Goal: Transaction & Acquisition: Download file/media

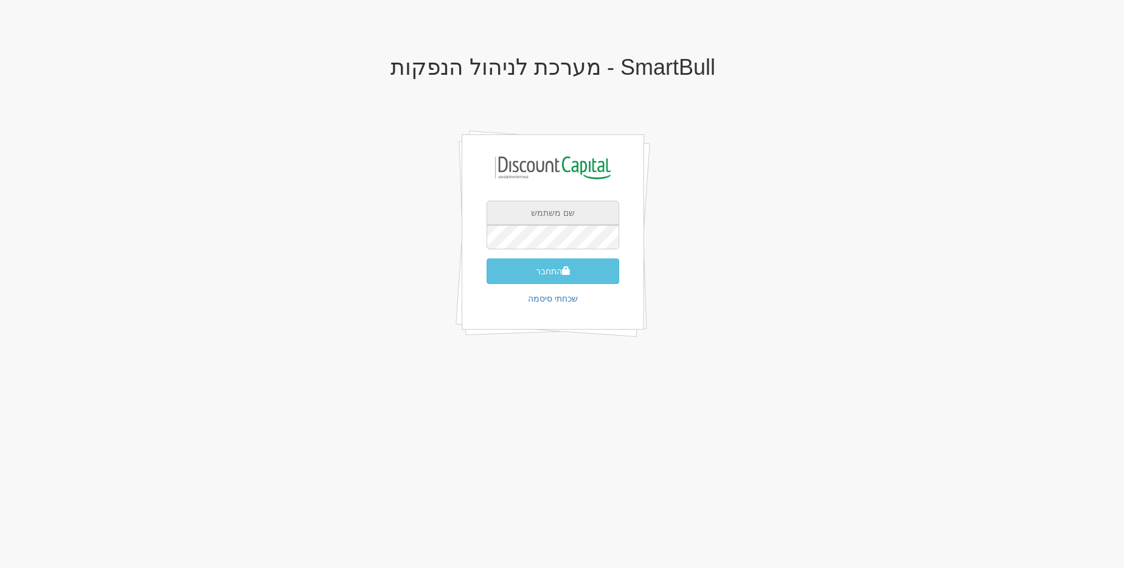
click at [573, 212] on input "text" at bounding box center [552, 213] width 133 height 24
type input "[EMAIL_ADDRESS][DOMAIN_NAME]"
click at [486, 258] on button "התחבר" at bounding box center [552, 271] width 133 height 26
type input "201004"
click at [486, 277] on button "התחבר" at bounding box center [552, 290] width 133 height 26
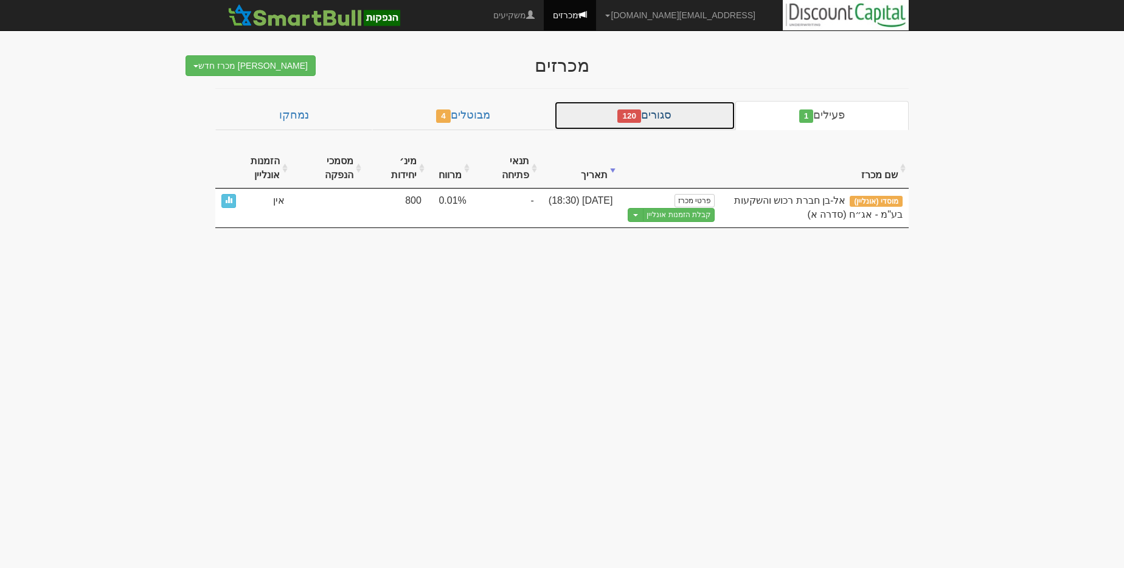
click at [702, 110] on link "סגורים 120" at bounding box center [644, 115] width 181 height 29
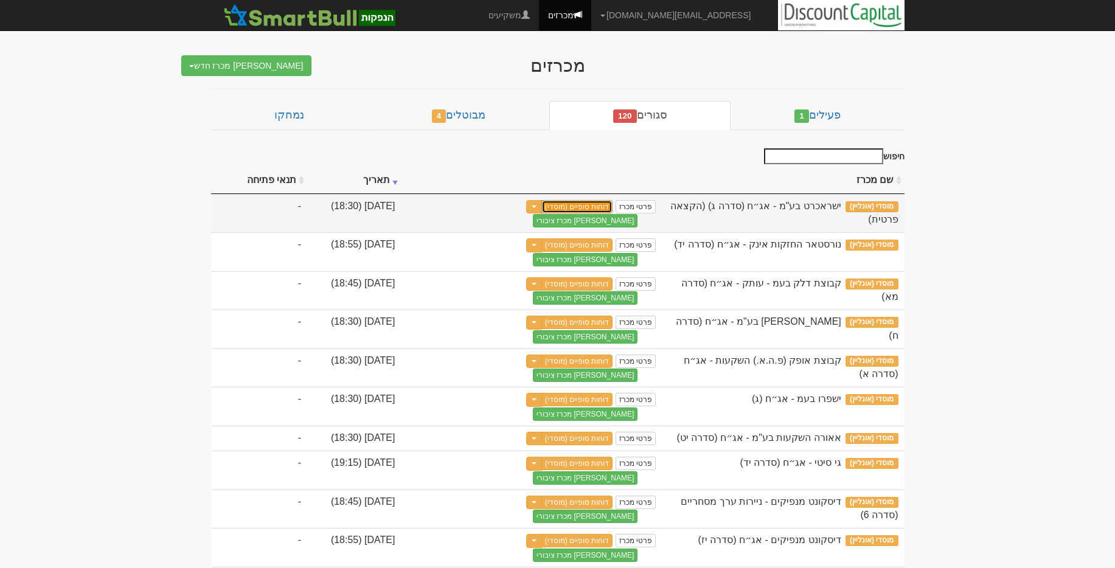
click at [613, 206] on link "דוחות סופיים (מוסדי)" at bounding box center [577, 206] width 72 height 13
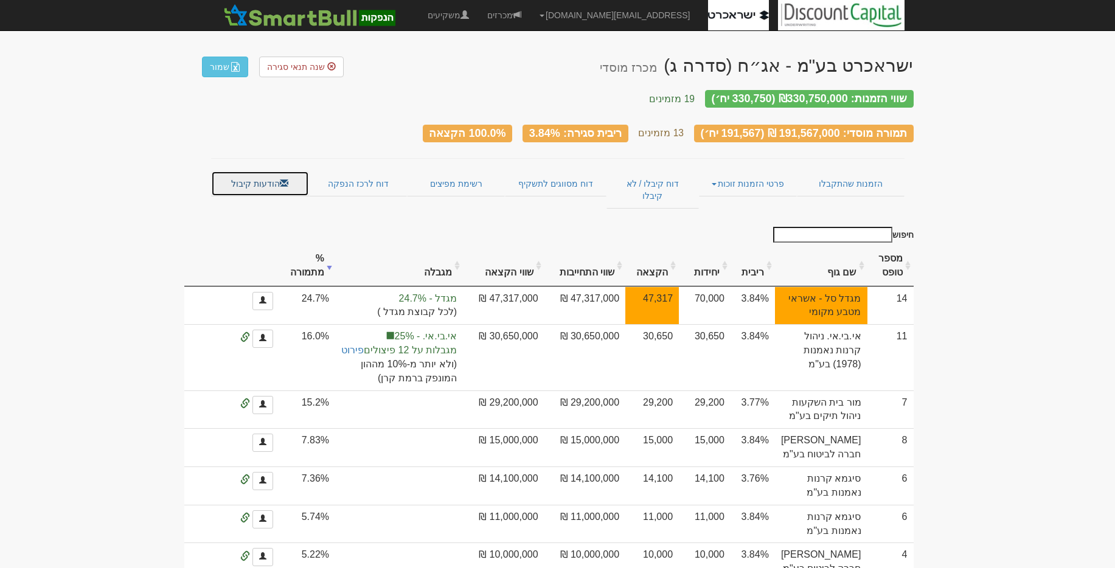
click at [246, 185] on link "הודעות קיבול" at bounding box center [260, 184] width 98 height 26
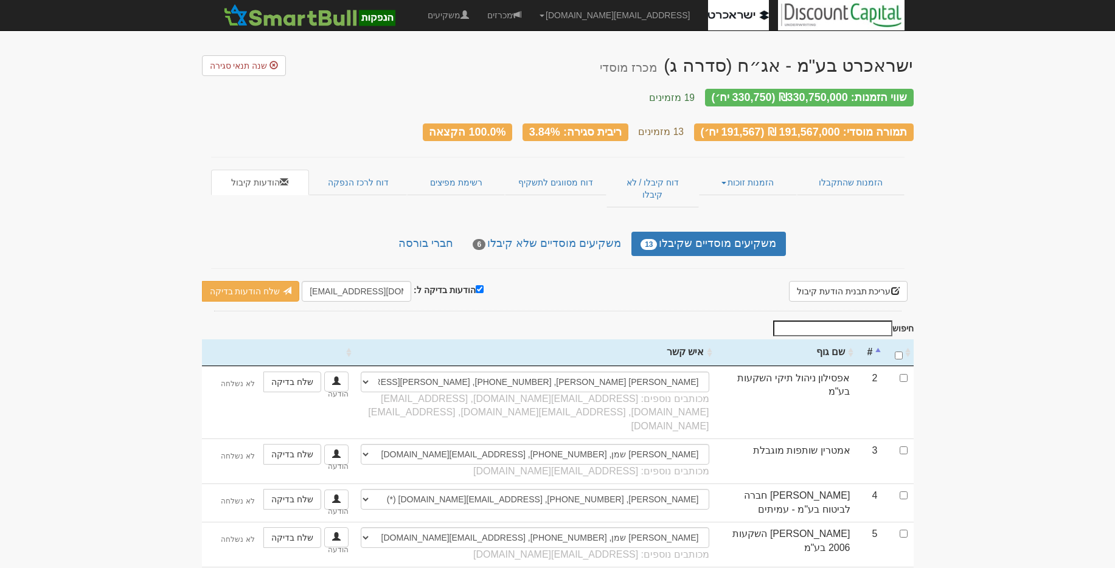
click at [460, 235] on div "ישראכרט בע"מ - אג״ח (סדרה ג) מכרז מוסדי שנה תנאי סגירה שווי הזמנות: ₪330,750,00…" at bounding box center [557, 479] width 711 height 873
click at [462, 232] on link "חברי בורסה" at bounding box center [425, 244] width 73 height 24
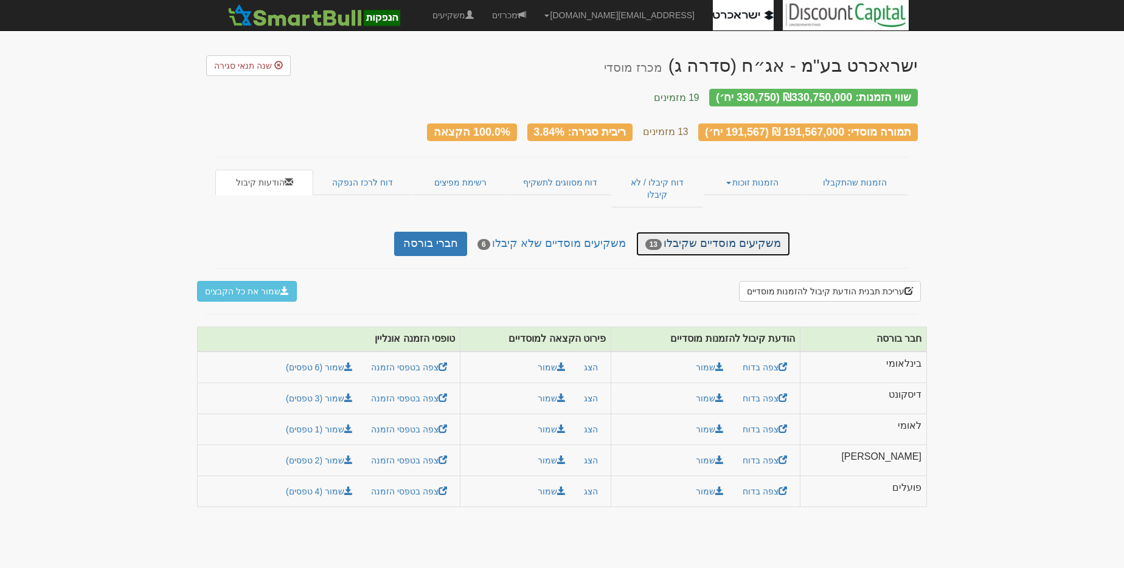
click at [724, 232] on link "משקיעים מוסדיים שקיבלו 13" at bounding box center [713, 244] width 154 height 24
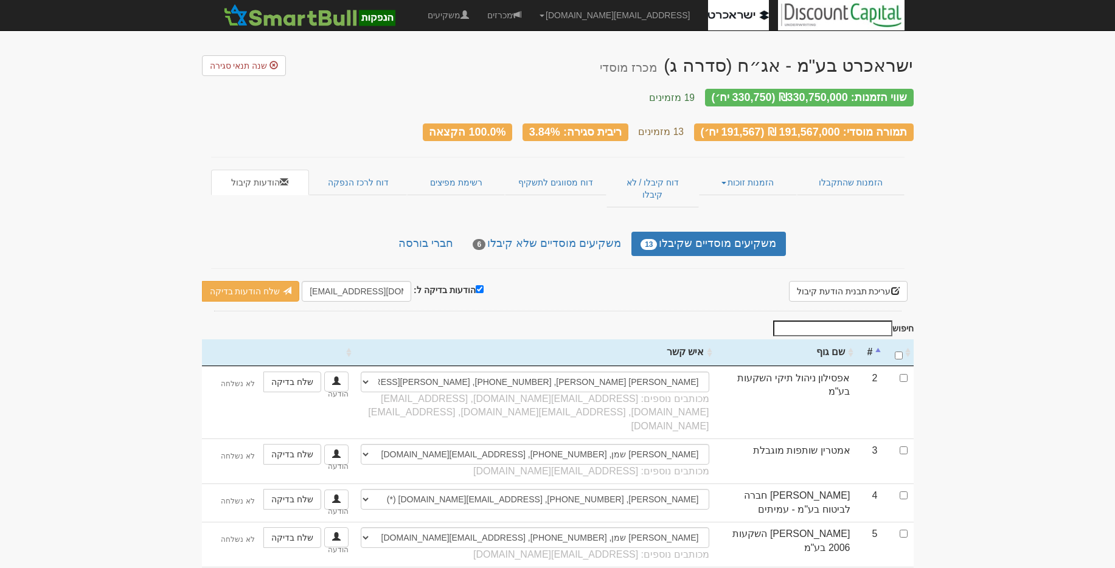
scroll to position [40, 0]
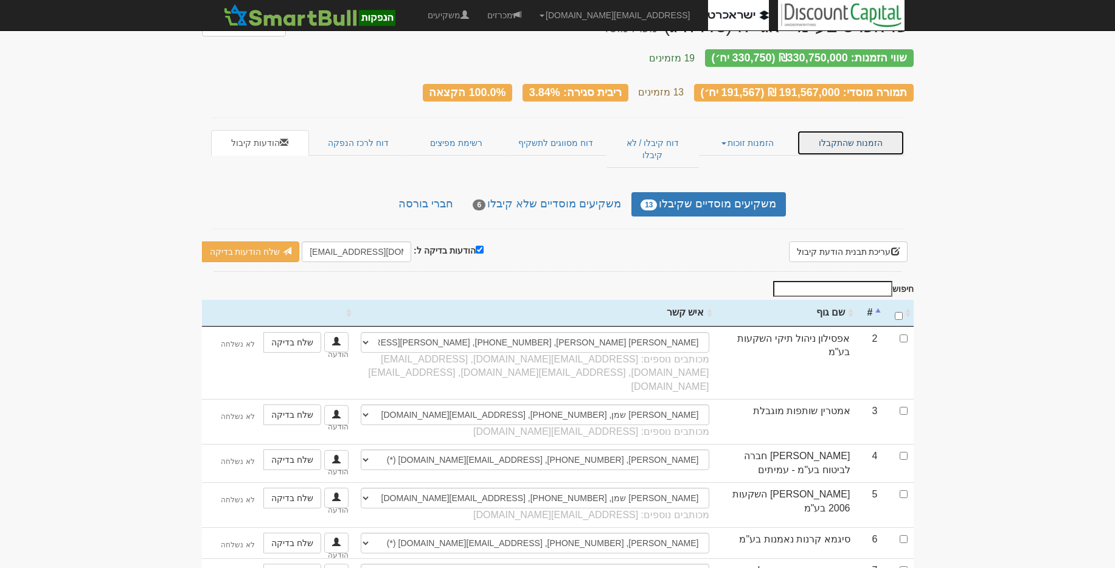
click at [860, 140] on link "הזמנות שהתקבלו" at bounding box center [850, 143] width 107 height 26
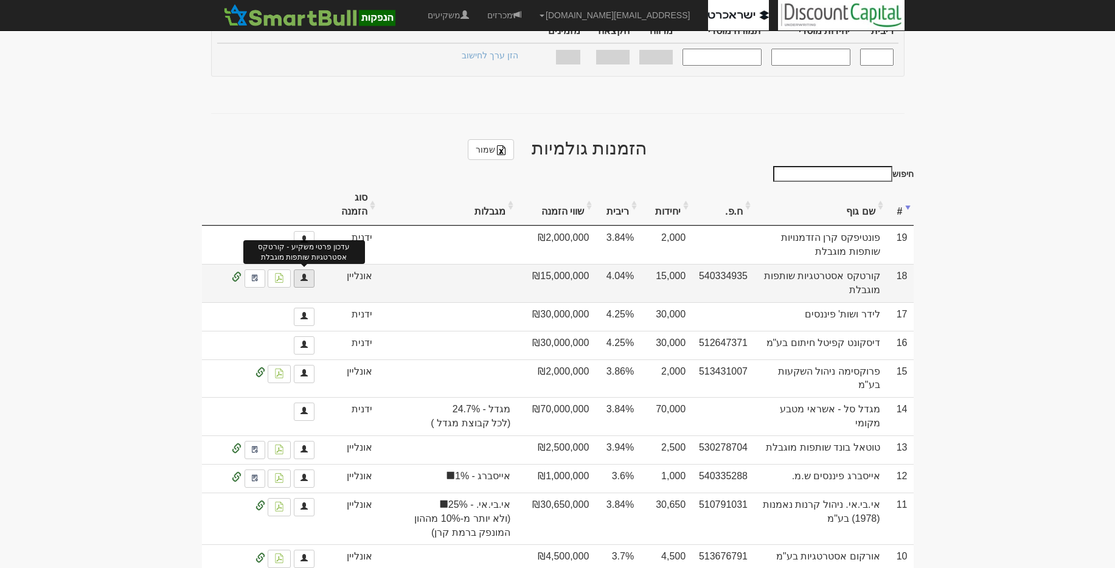
scroll to position [469, 0]
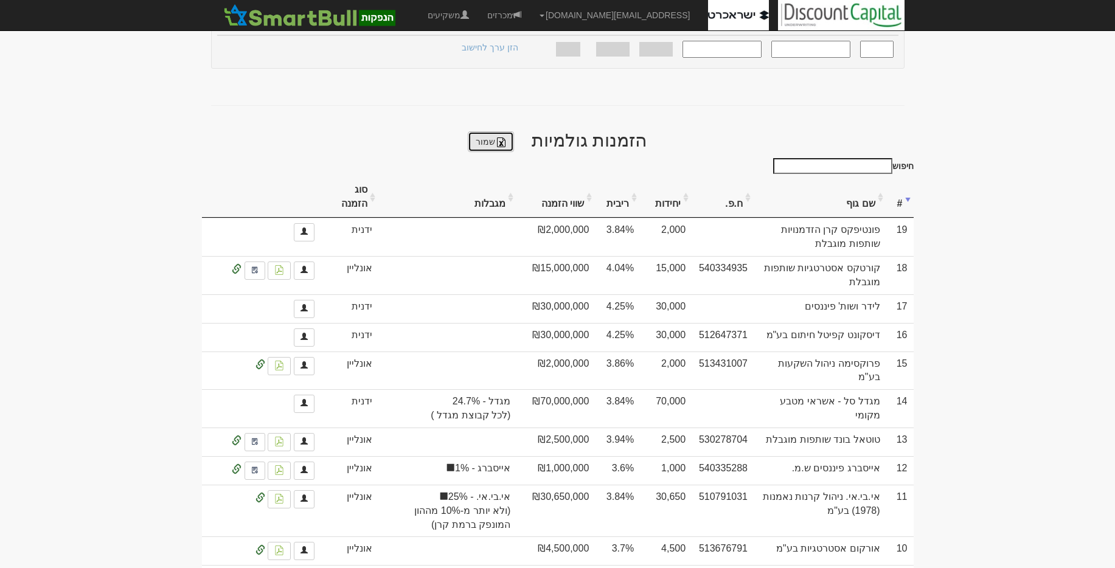
click at [489, 131] on link "שמור" at bounding box center [491, 141] width 46 height 21
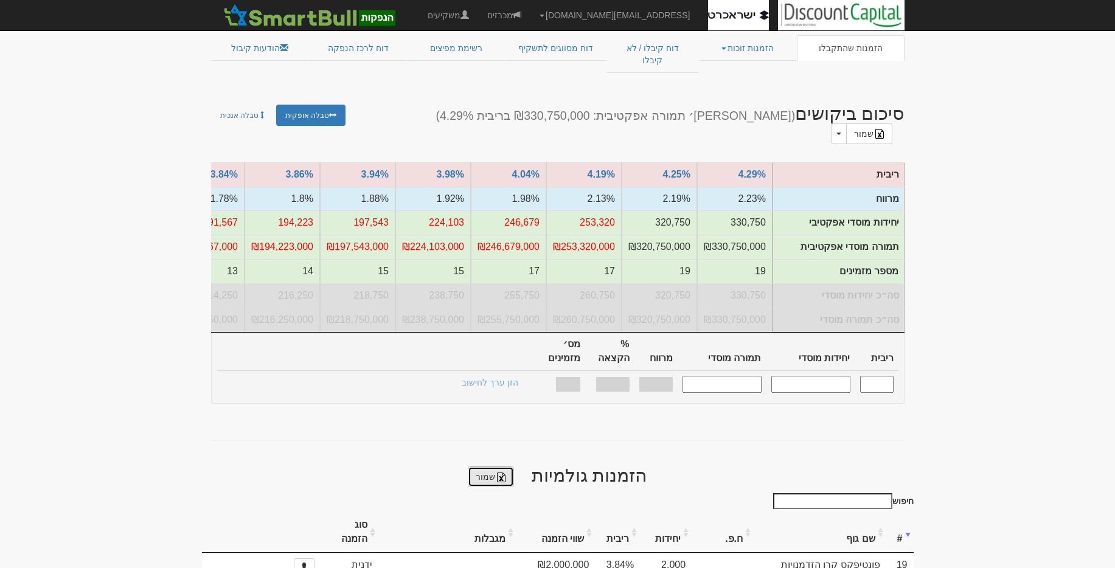
scroll to position [0, 0]
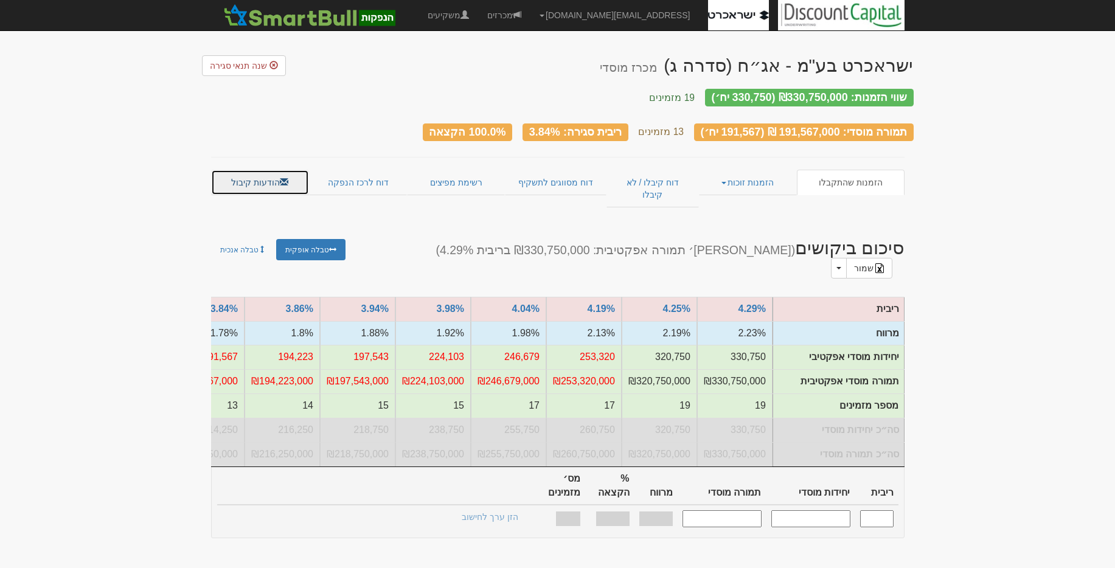
click at [261, 170] on link "הודעות קיבול" at bounding box center [260, 183] width 98 height 26
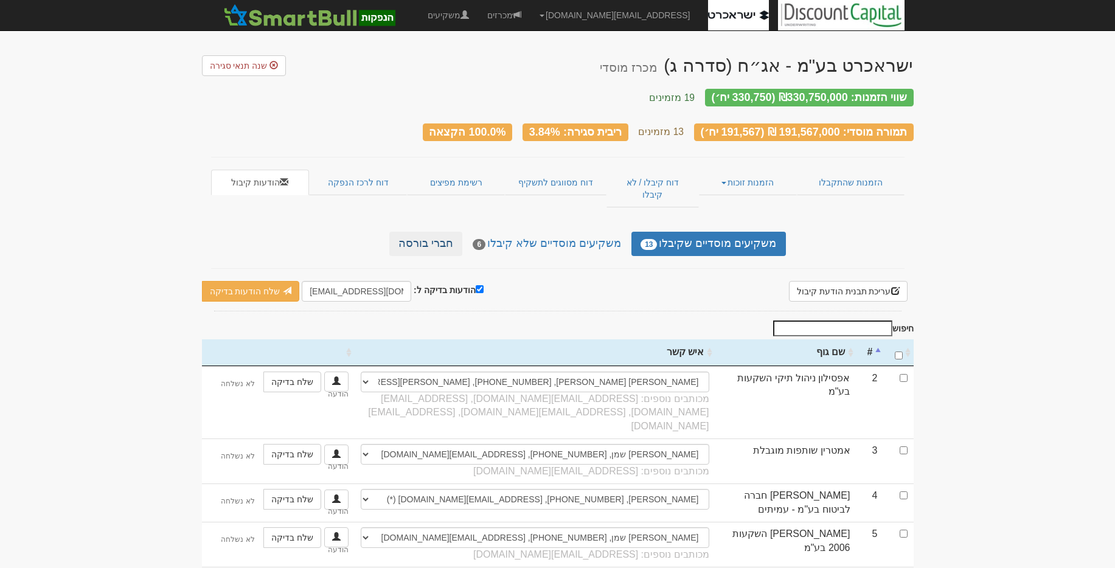
drag, startPoint x: 386, startPoint y: 224, endPoint x: 425, endPoint y: 223, distance: 39.5
click at [386, 232] on ul "משקיעים מוסדיים שקיבלו 13 משקיעים מוסדיים שלא קיבלו 6 חברי בורסה" at bounding box center [558, 244] width 456 height 24
click at [425, 232] on link "חברי בורסה" at bounding box center [425, 244] width 73 height 24
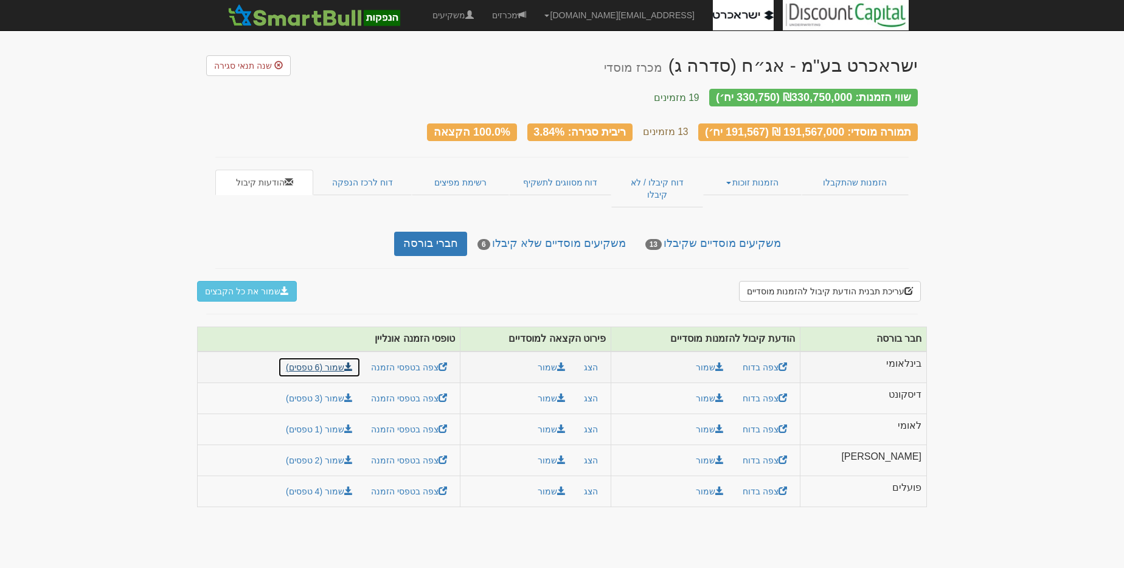
click at [361, 357] on link "שמור (6 טפסים)" at bounding box center [319, 367] width 83 height 21
click at [337, 388] on link "שמור (3 טפסים)" at bounding box center [319, 398] width 83 height 21
click at [347, 419] on link "שמור (1 טפסים)" at bounding box center [319, 429] width 83 height 21
click at [344, 450] on link "שמור (2 טפסים)" at bounding box center [319, 460] width 83 height 21
click at [338, 481] on link "שמור (4 טפסים)" at bounding box center [319, 491] width 83 height 21
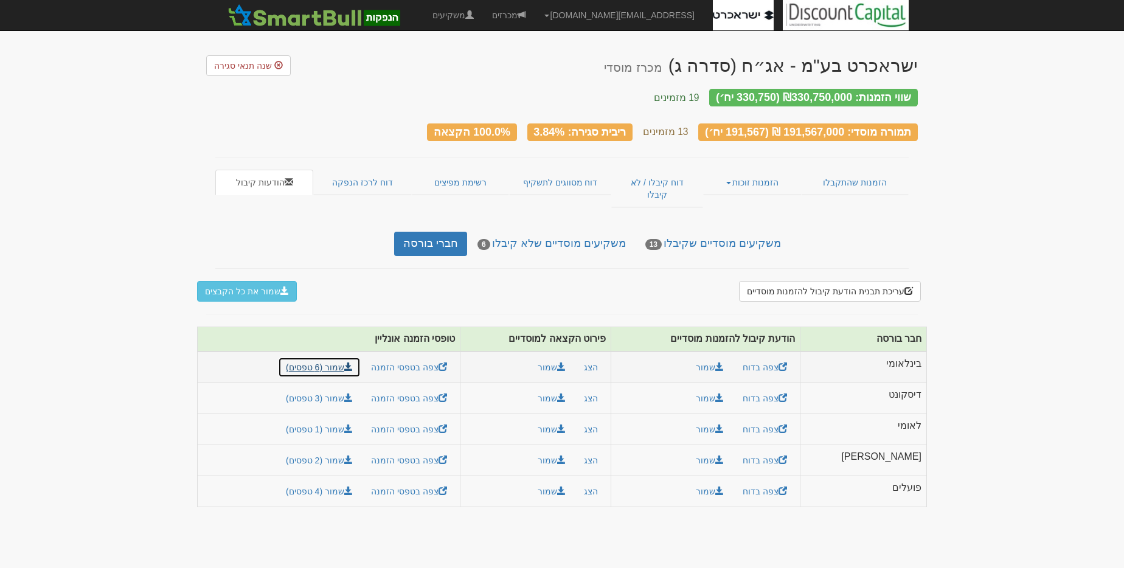
click at [356, 357] on link "שמור (6 טפסים)" at bounding box center [319, 367] width 83 height 21
click at [344, 388] on link "שמור (3 טפסים)" at bounding box center [319, 398] width 83 height 21
click at [344, 419] on link "שמור (1 טפסים)" at bounding box center [319, 429] width 83 height 21
click at [344, 450] on link "שמור (2 טפסים)" at bounding box center [319, 460] width 83 height 21
click at [349, 481] on link "שמור (4 טפסים)" at bounding box center [319, 491] width 83 height 21
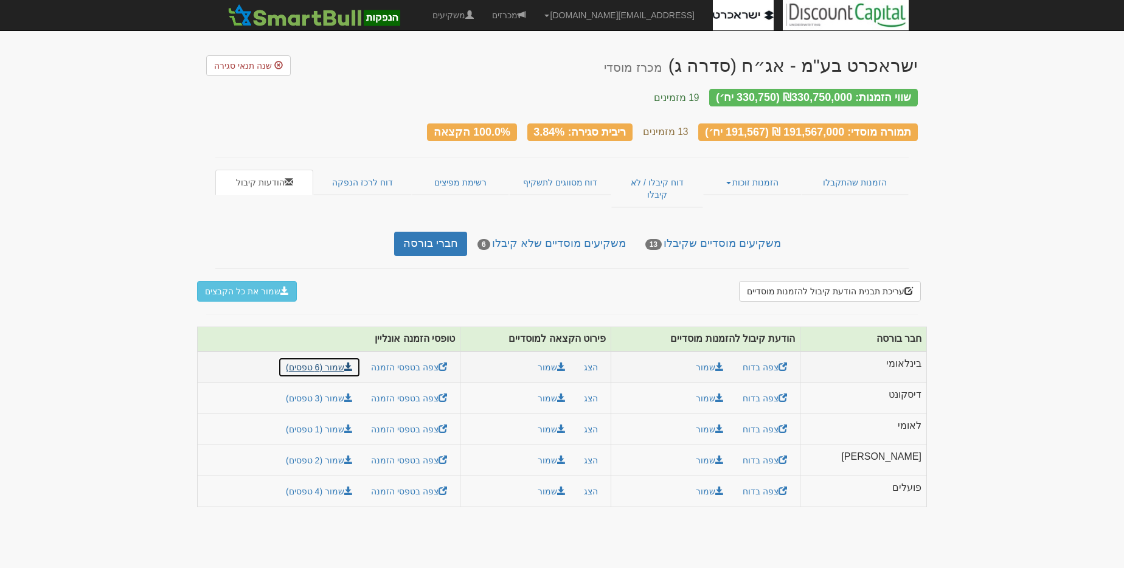
click at [356, 357] on link "שמור (6 טפסים)" at bounding box center [319, 367] width 83 height 21
